Goal: Information Seeking & Learning: Learn about a topic

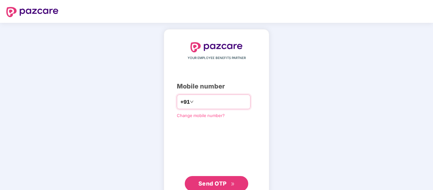
type input "**********"
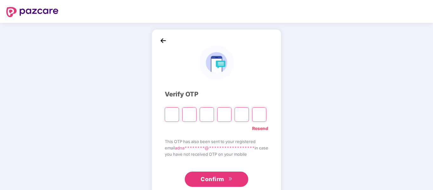
type input "*"
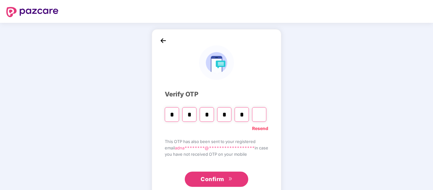
type input "*"
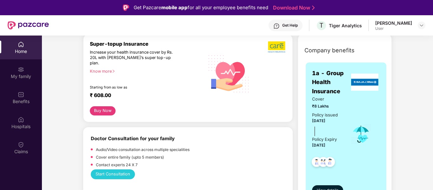
scroll to position [83, 0]
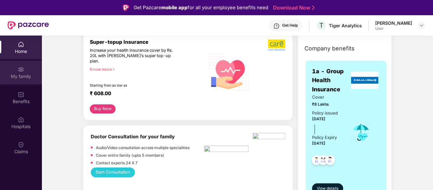
click at [18, 76] on div "My family" at bounding box center [21, 76] width 42 height 6
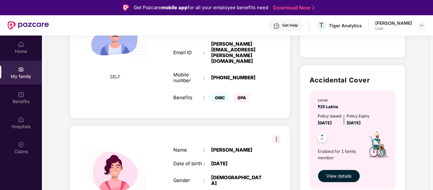
scroll to position [169, 0]
click at [239, 94] on span "GPA" at bounding box center [242, 98] width 16 height 9
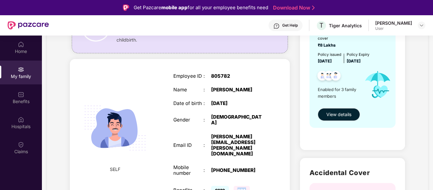
scroll to position [0, 0]
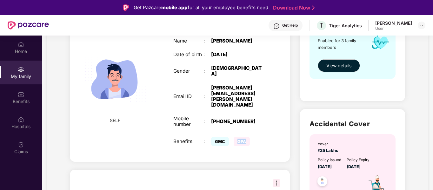
click at [259, 113] on div "Employee ID : 805782 Name : [PERSON_NAME] Date of birth : [DEMOGRAPHIC_DATA] Ge…" at bounding box center [219, 86] width 104 height 139
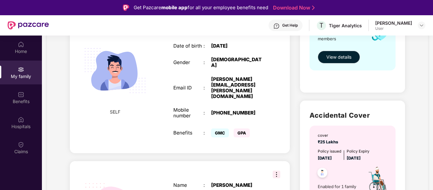
scroll to position [135, 0]
click at [244, 128] on span "GPA" at bounding box center [242, 132] width 16 height 9
click at [268, 113] on div "Employee ID : 805782 Name : [PERSON_NAME] Date of birth : [DEMOGRAPHIC_DATA] Ge…" at bounding box center [219, 77] width 104 height 139
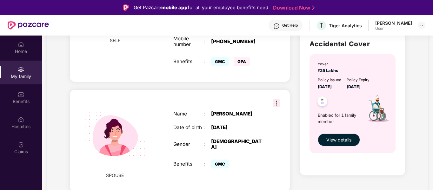
scroll to position [206, 0]
click at [323, 100] on img at bounding box center [323, 103] width 16 height 16
click at [333, 141] on span "View details" at bounding box center [339, 140] width 25 height 7
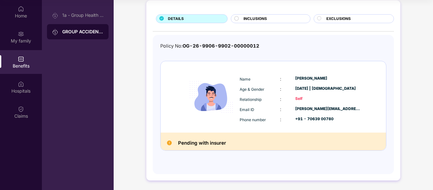
scroll to position [0, 0]
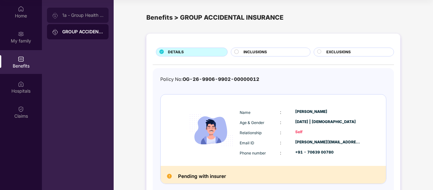
click at [86, 18] on div "1a - Group Health Insurance" at bounding box center [78, 15] width 62 height 15
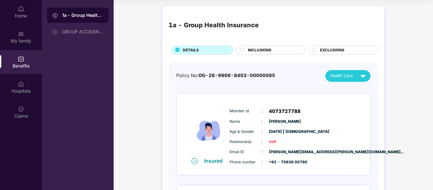
click at [253, 51] on span "INCLUSIONS" at bounding box center [260, 50] width 24 height 6
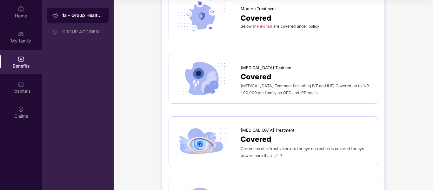
scroll to position [1552, 0]
